Goal: Transaction & Acquisition: Purchase product/service

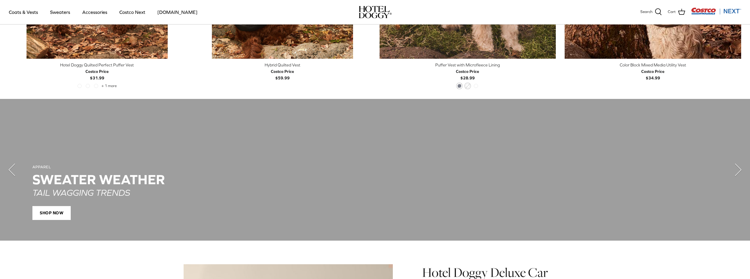
scroll to position [295, 0]
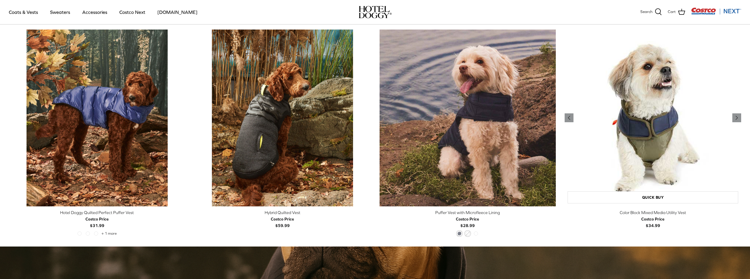
click at [637, 160] on img "Color Block Mixed Media Utility Vest" at bounding box center [653, 117] width 177 height 177
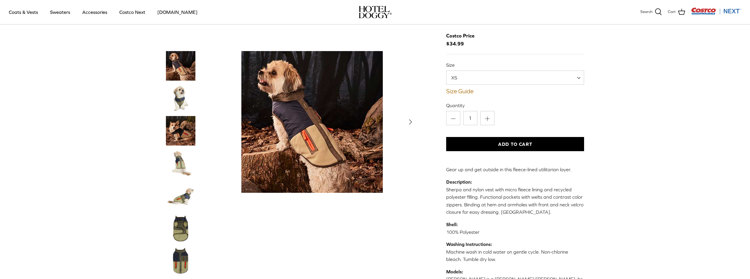
scroll to position [59, 0]
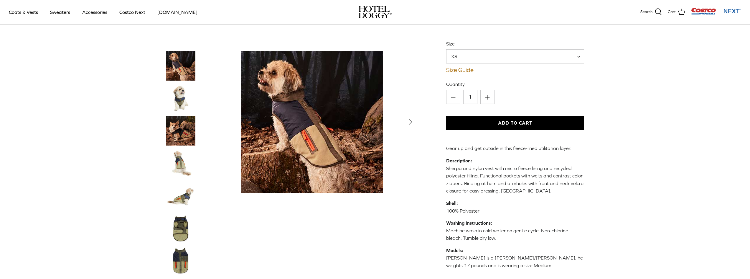
click at [186, 164] on img "Thumbnail Link" at bounding box center [180, 162] width 29 height 29
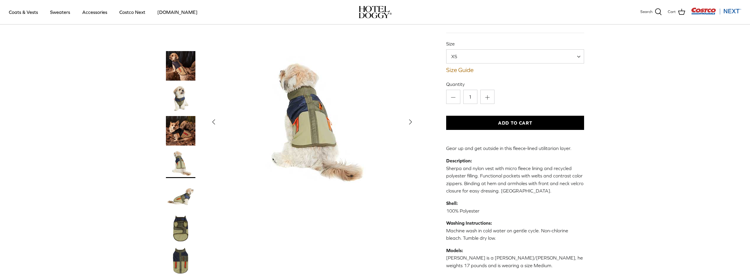
click at [181, 214] on img "Thumbnail Link" at bounding box center [180, 227] width 29 height 29
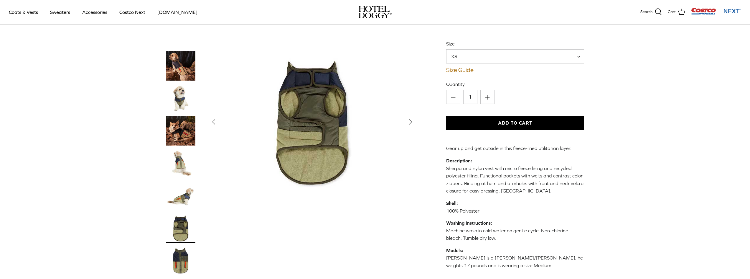
click at [409, 121] on icon "Right" at bounding box center [410, 121] width 9 height 9
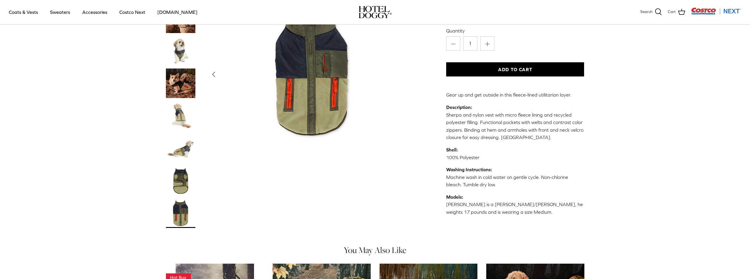
scroll to position [206, 0]
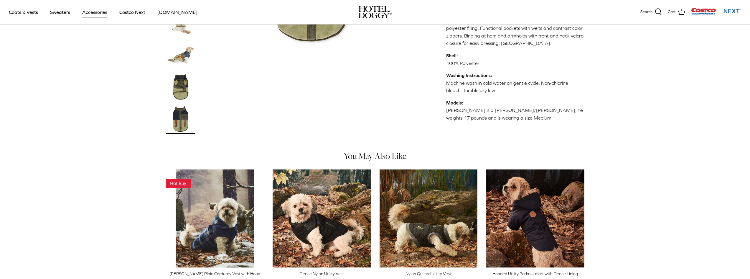
click at [94, 10] on link "Accessories" at bounding box center [95, 12] width 36 height 20
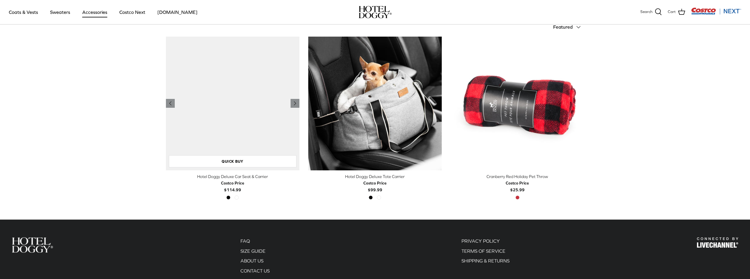
scroll to position [147, 0]
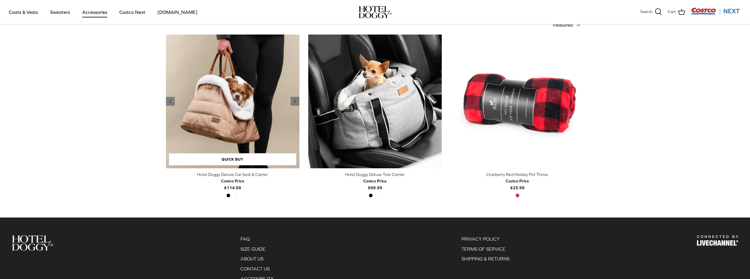
click at [222, 116] on img "Hotel Doggy Deluxe Car Seat & Carrier" at bounding box center [233, 101] width 134 height 134
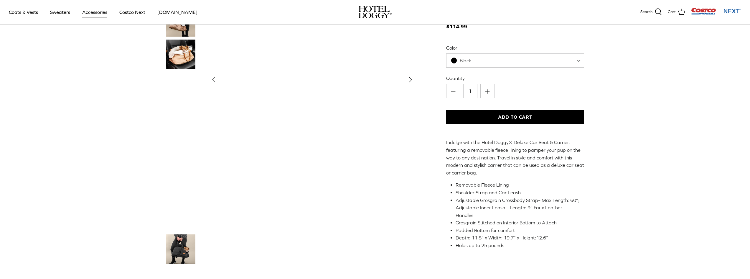
scroll to position [29, 0]
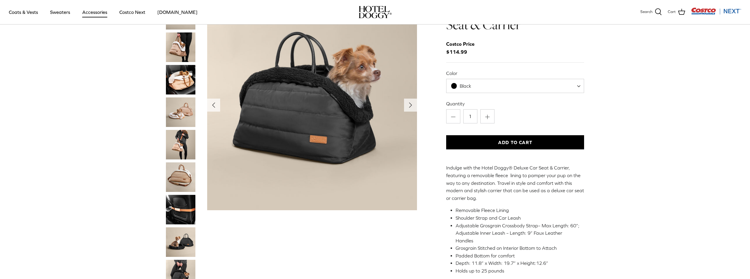
click at [181, 128] on div at bounding box center [186, 206] width 41 height 412
click at [183, 146] on img "Thumbnail Link" at bounding box center [180, 144] width 29 height 29
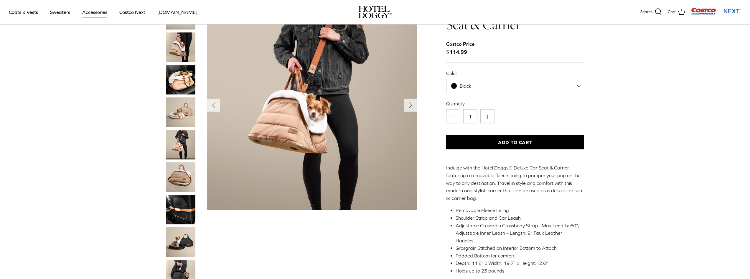
click at [176, 201] on img "Thumbnail Link" at bounding box center [180, 209] width 29 height 29
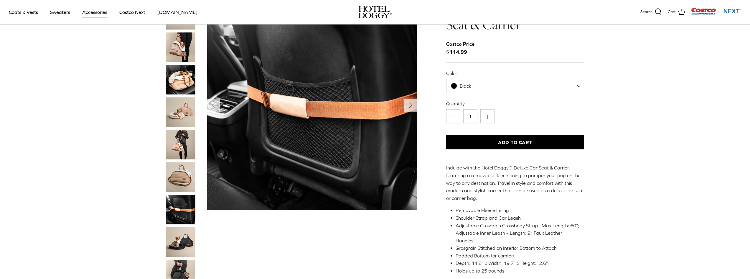
click at [180, 236] on img "Thumbnail Link" at bounding box center [180, 241] width 29 height 29
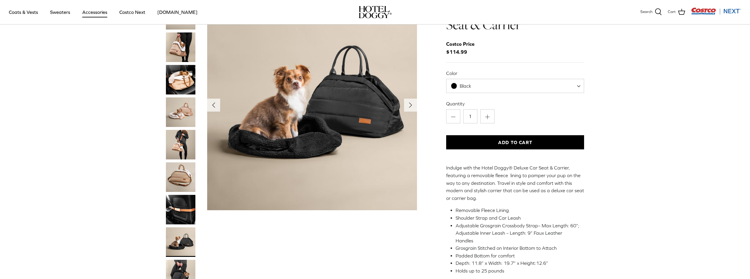
click at [175, 274] on img "Thumbnail Link" at bounding box center [180, 273] width 29 height 29
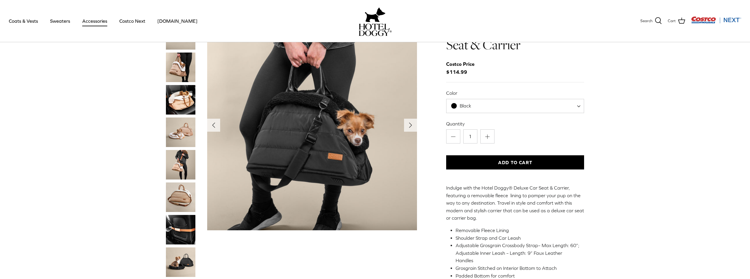
scroll to position [0, 0]
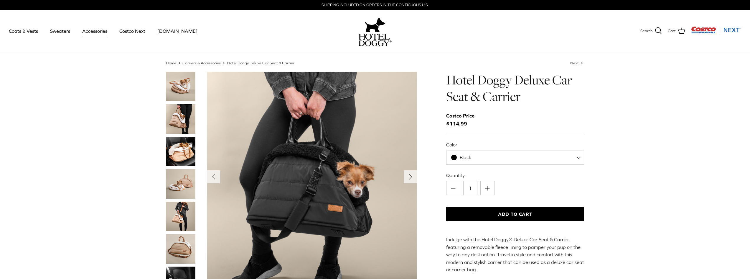
click at [188, 125] on img "Thumbnail Link" at bounding box center [180, 118] width 29 height 29
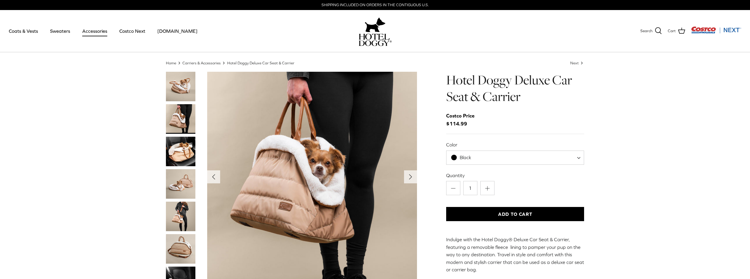
click at [184, 87] on img "Thumbnail Link" at bounding box center [180, 86] width 29 height 29
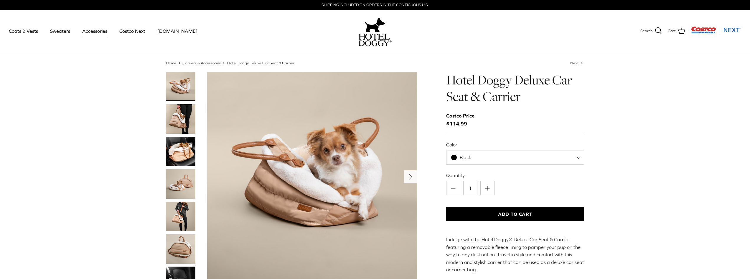
click at [416, 176] on button "Right" at bounding box center [410, 176] width 13 height 13
